Goal: Obtain resource: Obtain resource

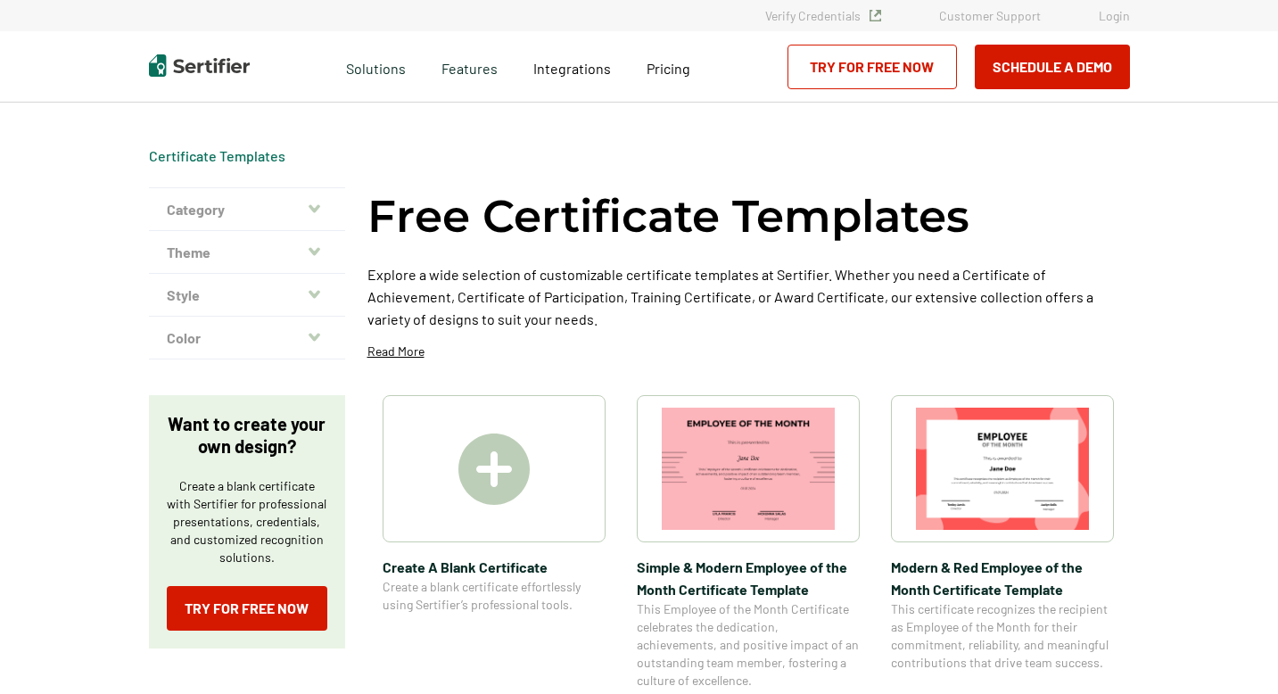
scroll to position [451, 0]
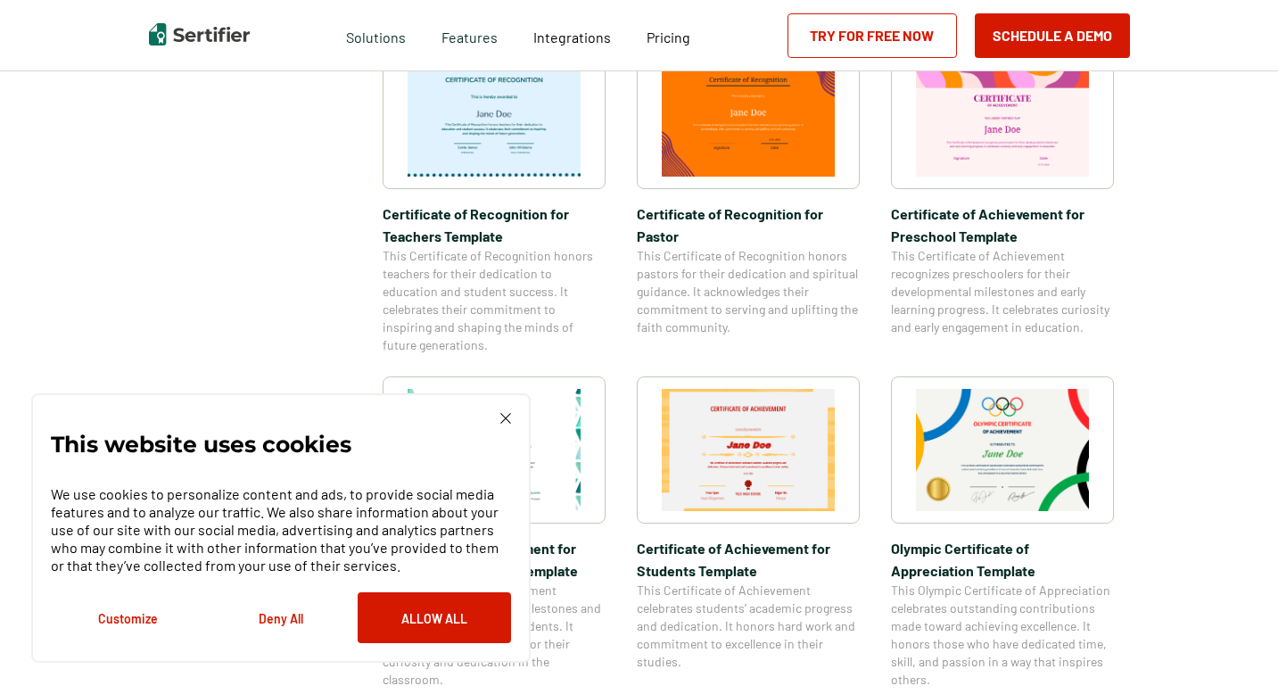
scroll to position [987, 0]
click at [1038, 470] on img at bounding box center [1002, 449] width 173 height 122
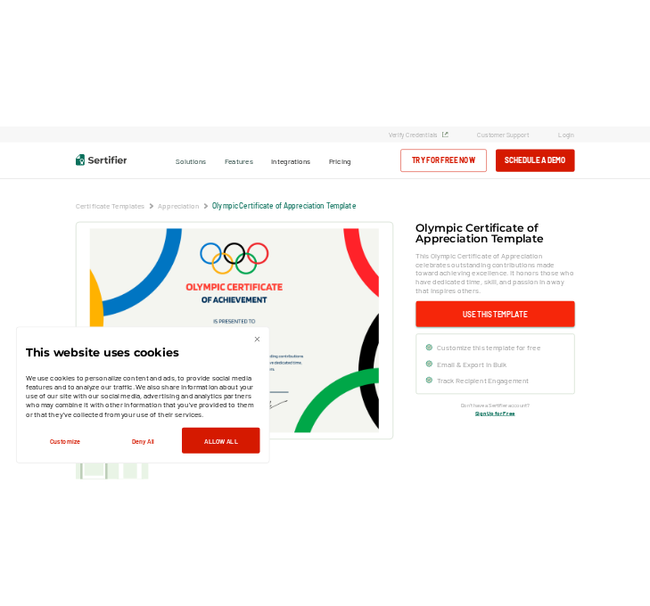
scroll to position [7, 0]
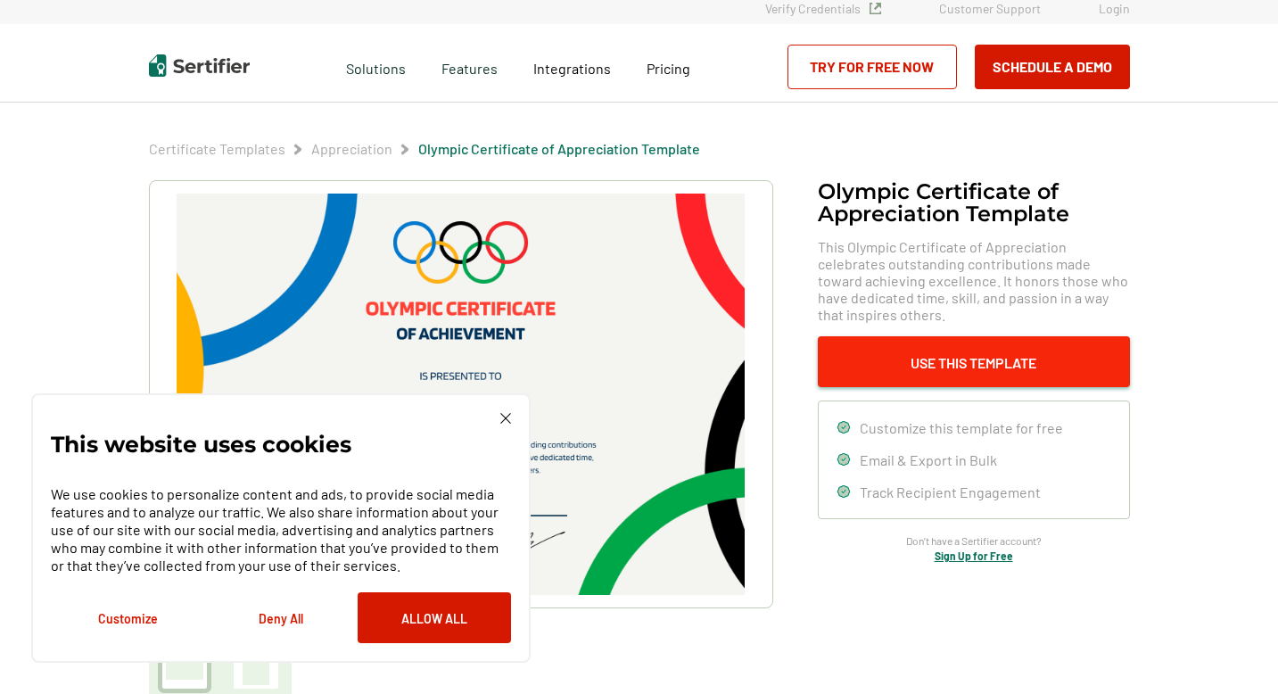
click at [879, 350] on button "Use This Template" at bounding box center [974, 361] width 312 height 51
